Goal: Task Accomplishment & Management: Complete application form

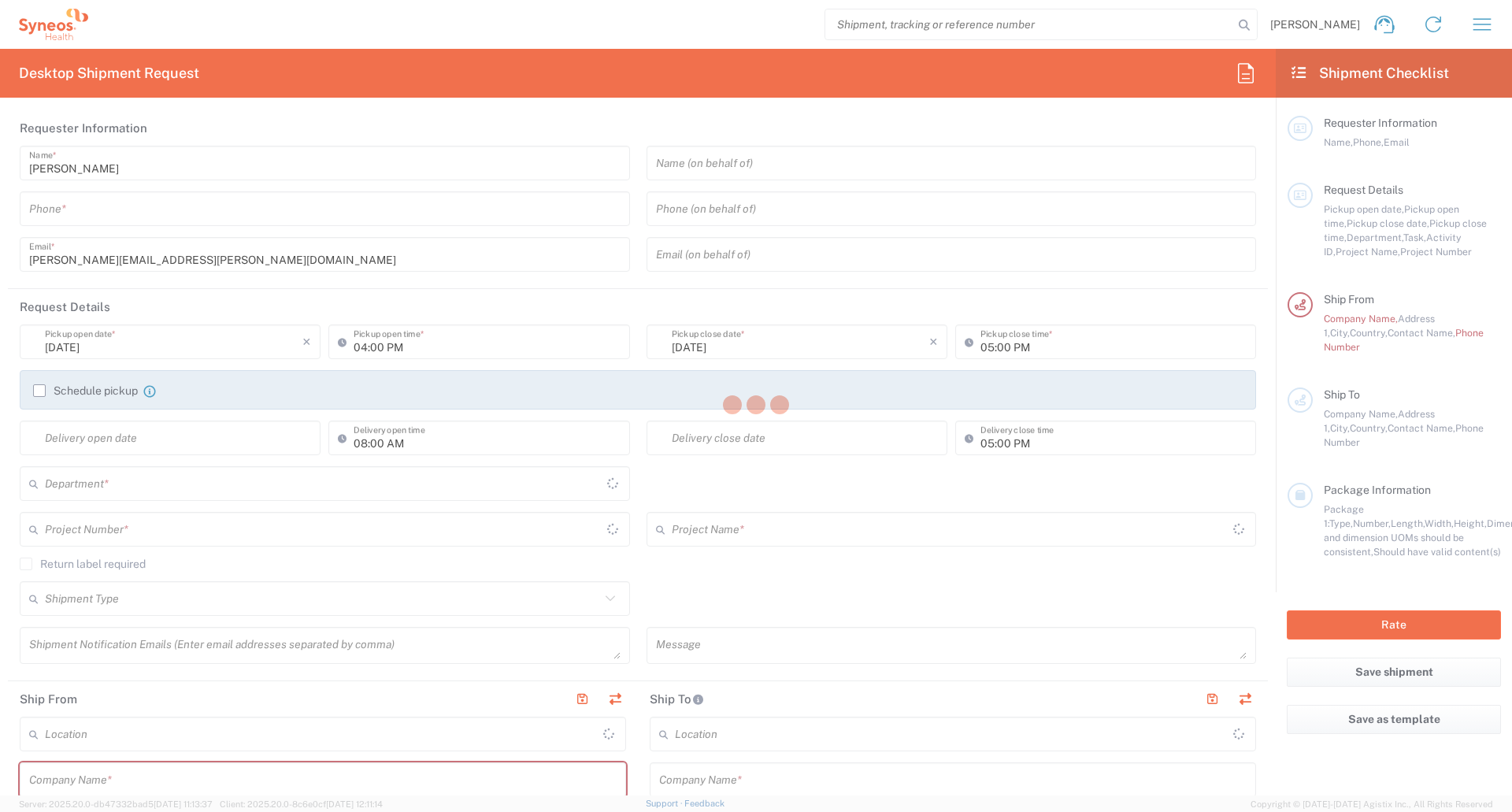
type input "3110"
type input "[GEOGRAPHIC_DATA]"
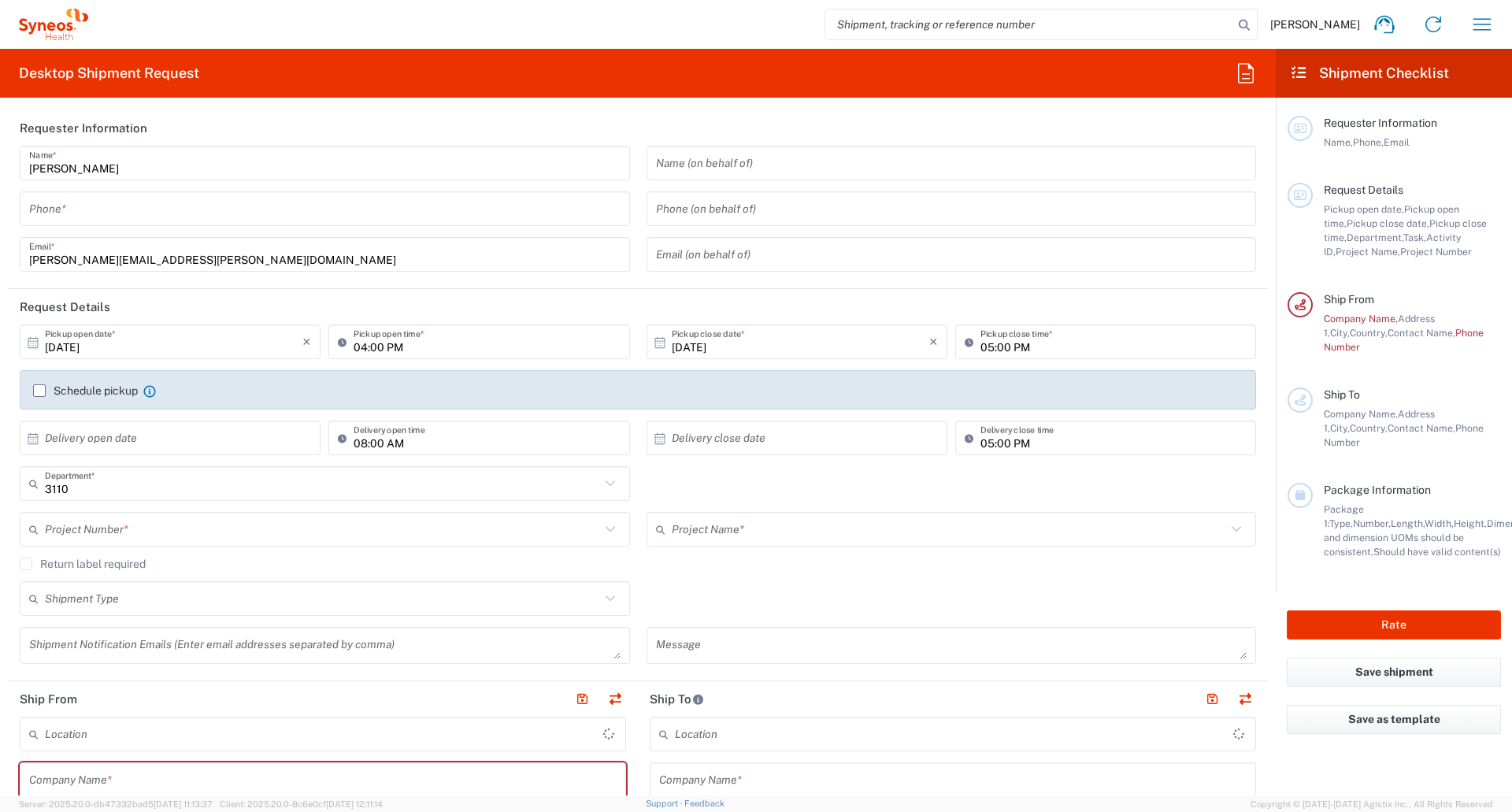
type input "Syneos Health Poland sp. z.o.o"
click at [1473, 21] on icon "button" at bounding box center [1482, 24] width 25 height 25
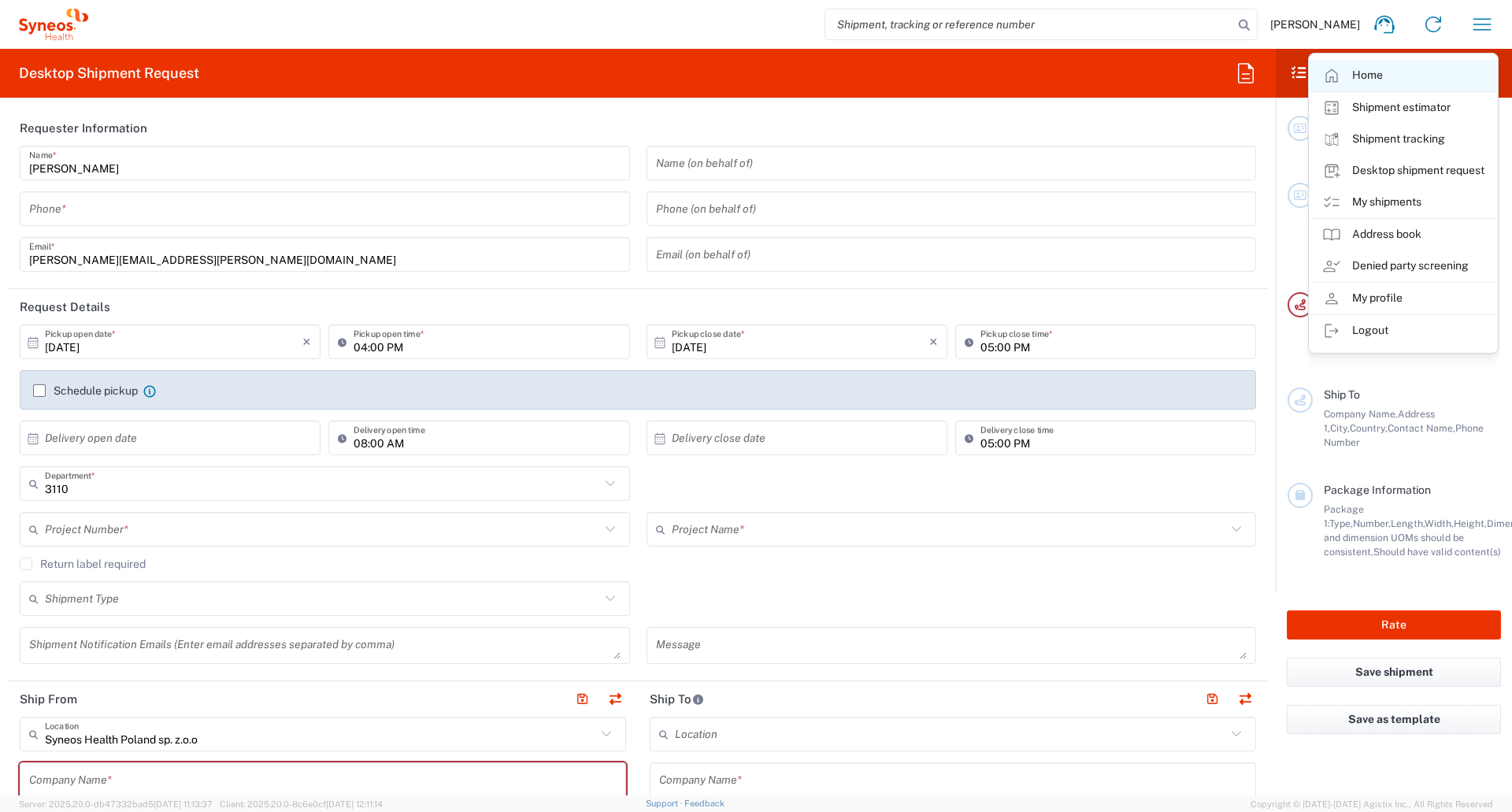
click at [1371, 77] on link "Home" at bounding box center [1402, 76] width 187 height 31
